Goal: Task Accomplishment & Management: Use online tool/utility

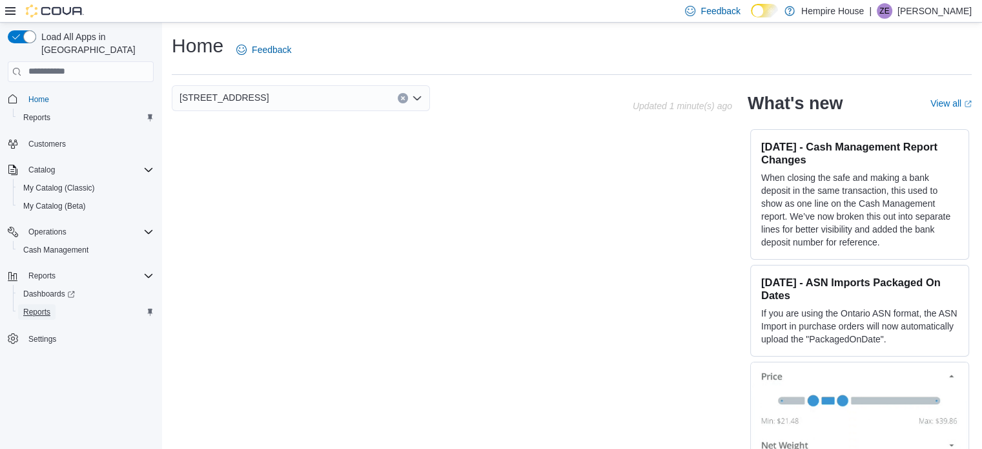
click at [49, 307] on span "Reports" at bounding box center [36, 312] width 27 height 10
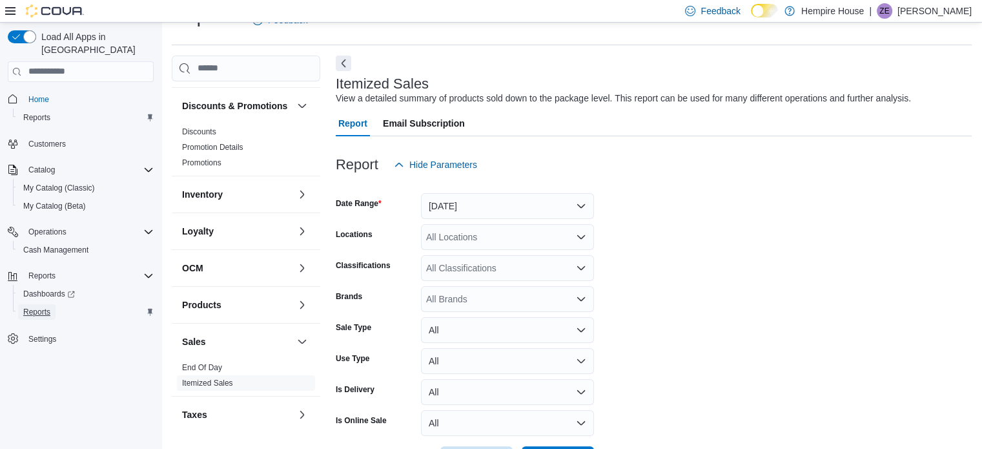
scroll to position [104, 0]
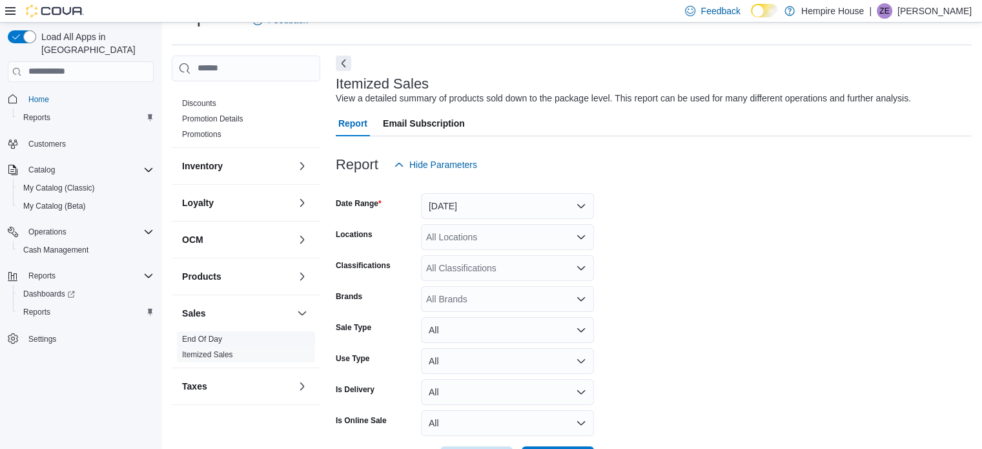
click at [217, 336] on link "End Of Day" at bounding box center [202, 338] width 40 height 9
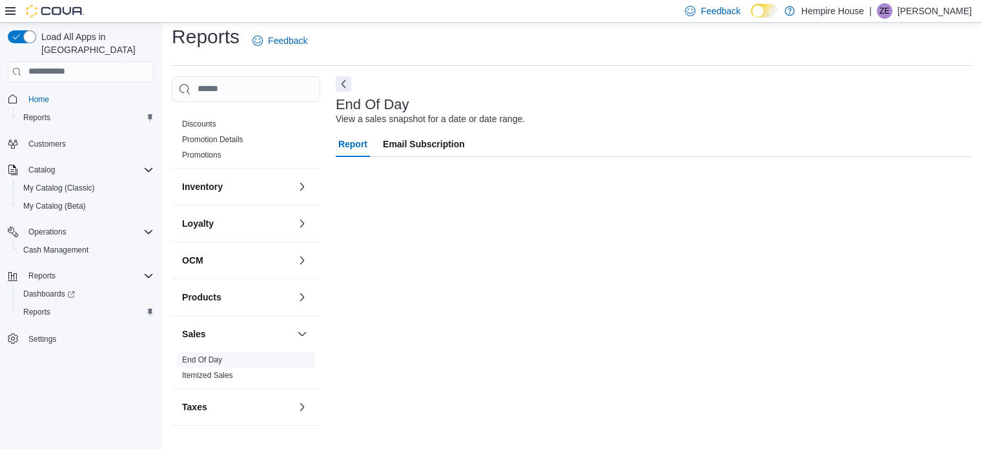
scroll to position [8, 0]
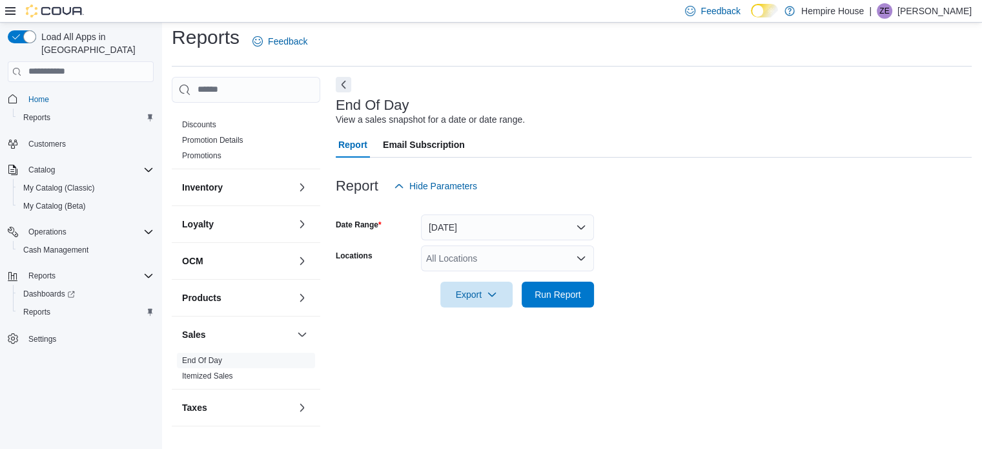
click at [570, 258] on div "All Locations" at bounding box center [507, 258] width 173 height 26
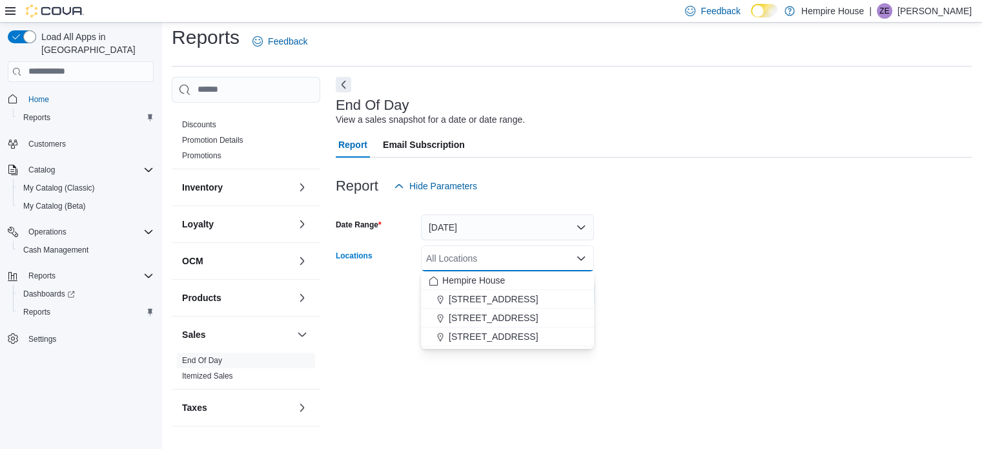
click at [487, 341] on button "[STREET_ADDRESS]" at bounding box center [507, 336] width 173 height 19
click at [591, 338] on div "End Of Day View a sales snapshot for a date or date range. Report Email Subscri…" at bounding box center [654, 258] width 636 height 362
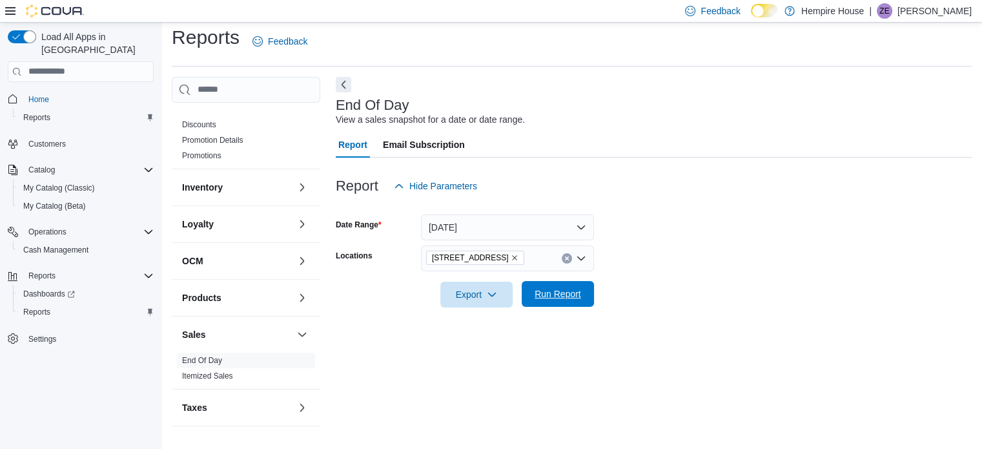
click at [553, 289] on span "Run Report" at bounding box center [557, 293] width 46 height 13
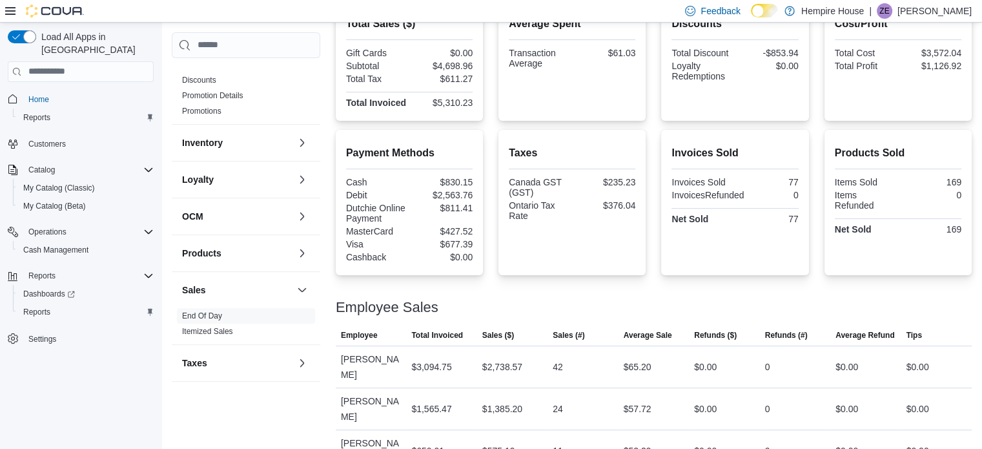
scroll to position [331, 0]
